Goal: Task Accomplishment & Management: Complete application form

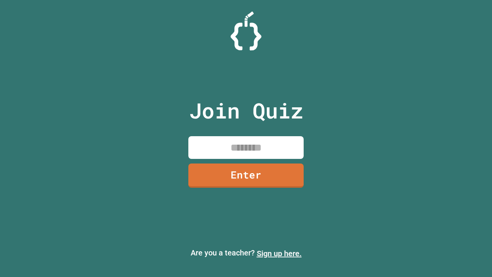
click at [279, 253] on link "Sign up here." at bounding box center [279, 253] width 45 height 9
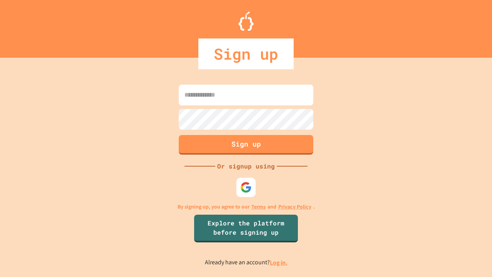
click at [279, 262] on link "Log in." at bounding box center [279, 262] width 18 height 8
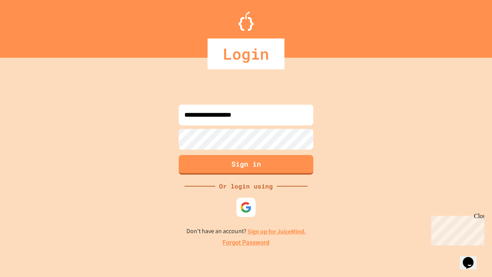
type input "**********"
